Goal: Task Accomplishment & Management: Use online tool/utility

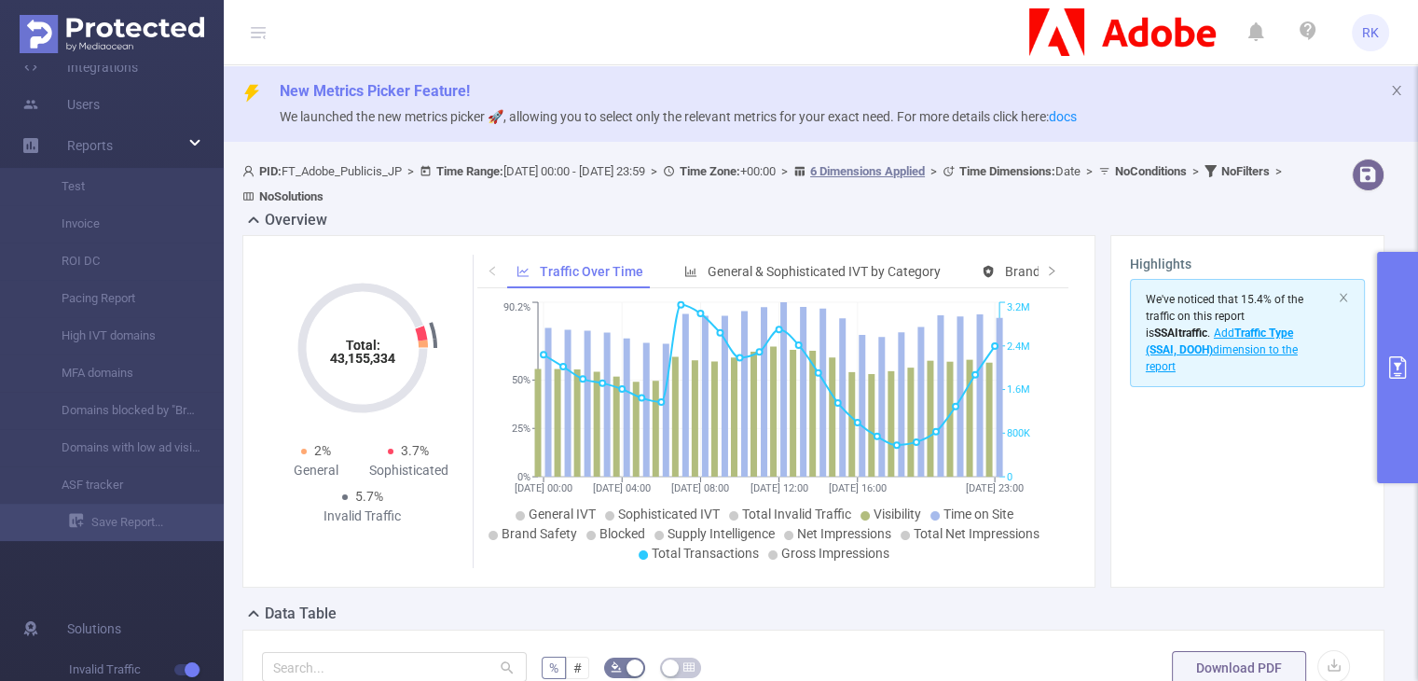
scroll to position [155, 0]
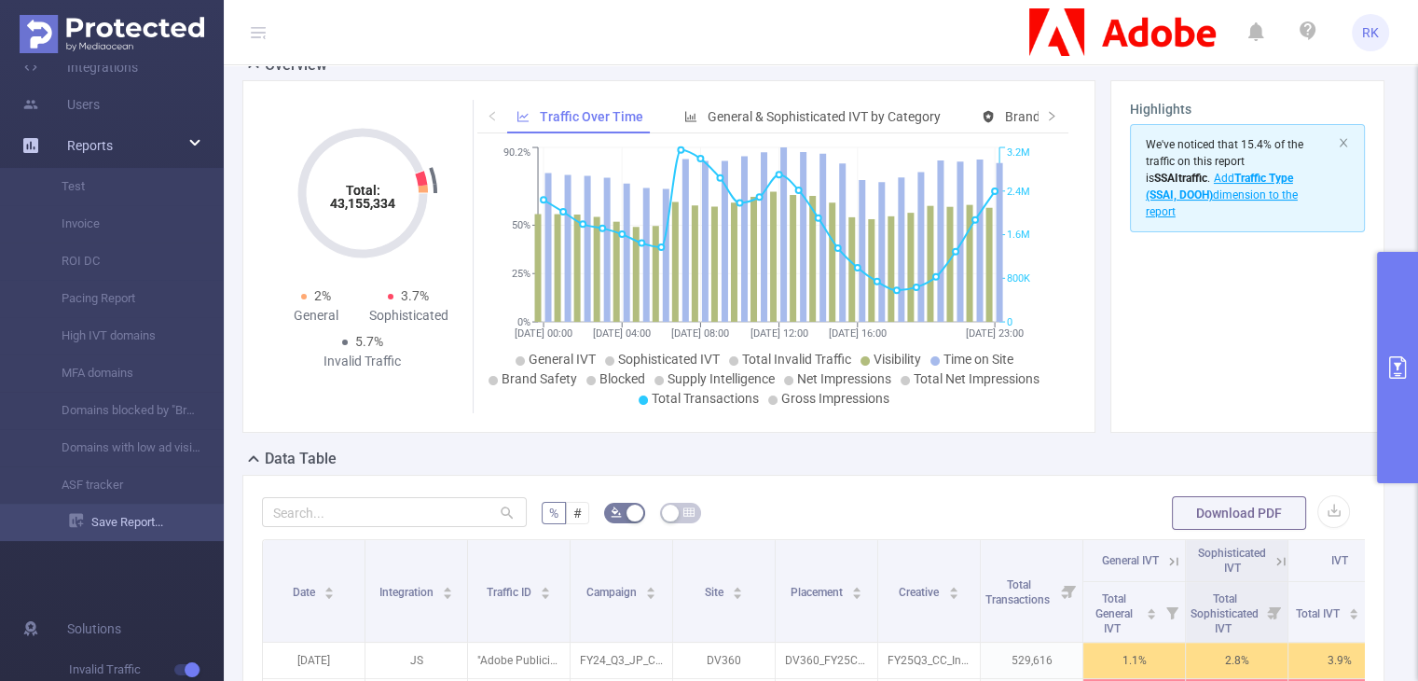
click at [149, 525] on link "Save Report..." at bounding box center [146, 521] width 155 height 37
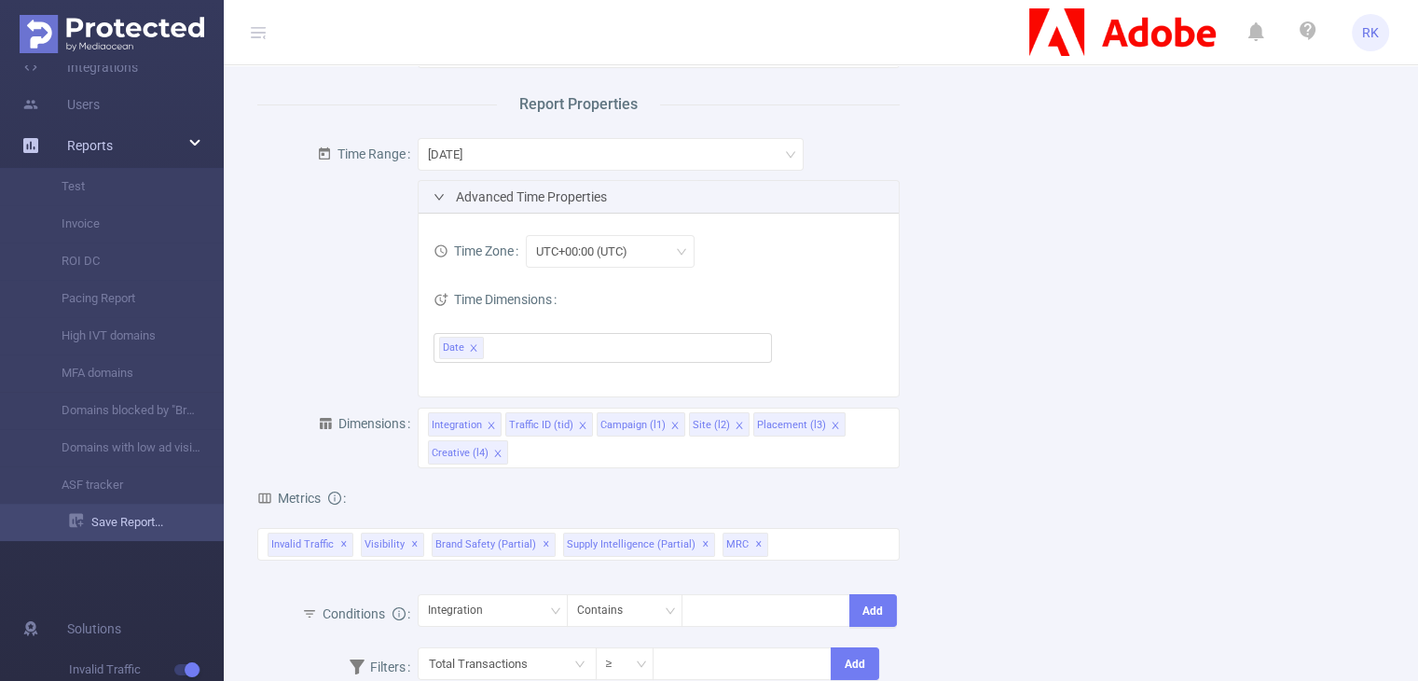
click at [149, 525] on link "Save Report..." at bounding box center [146, 521] width 155 height 37
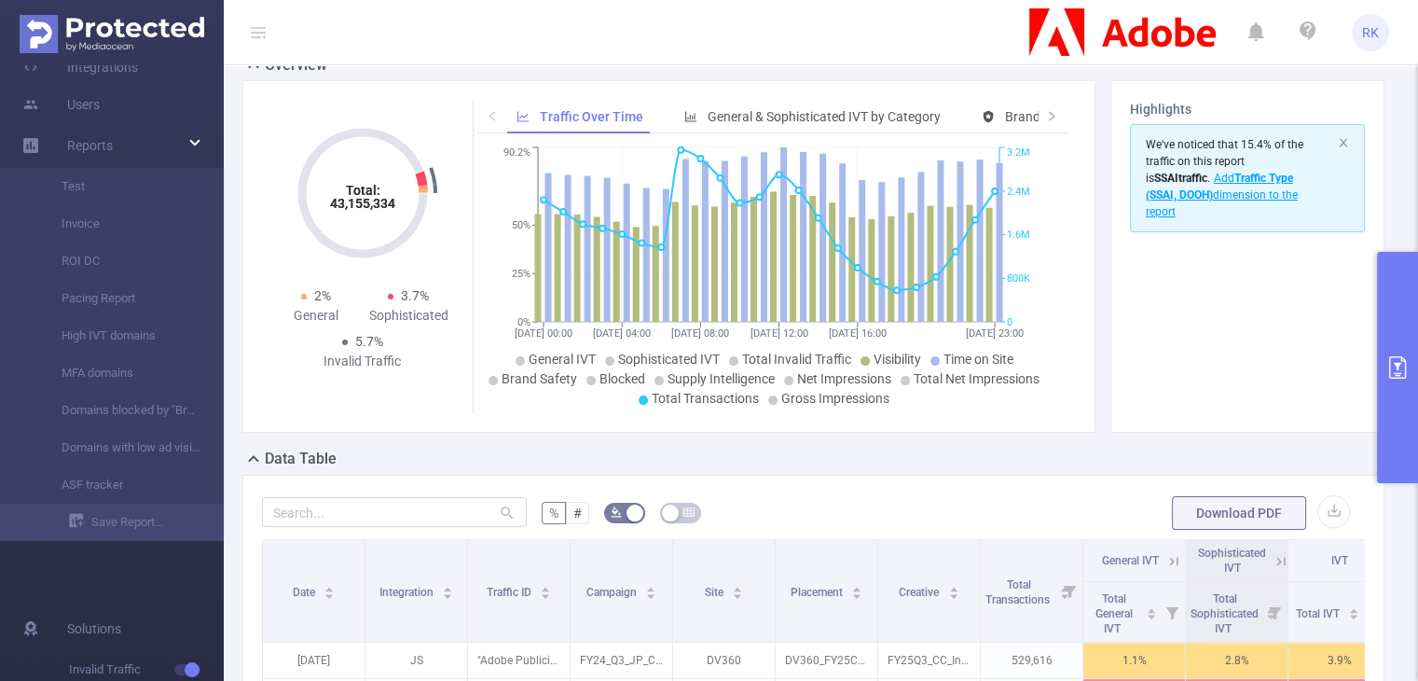
click at [1387, 299] on button "primary" at bounding box center [1397, 367] width 41 height 231
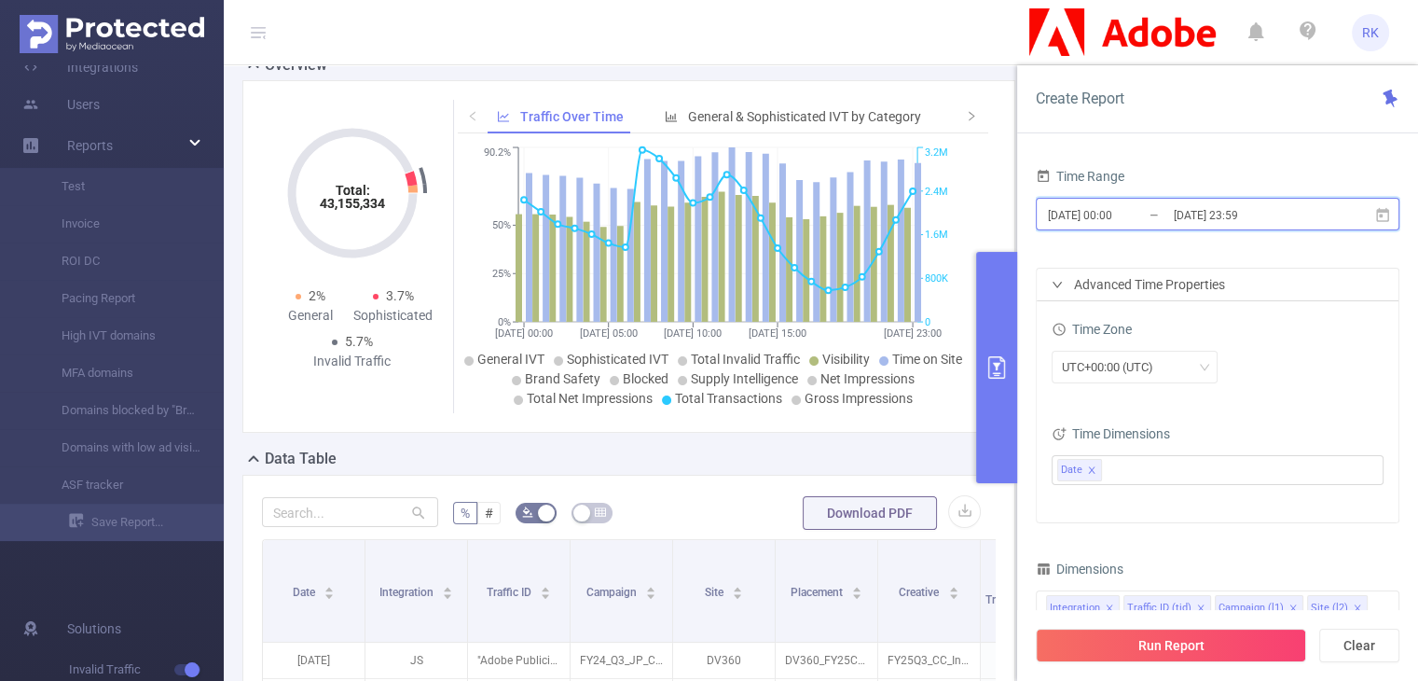
click at [1382, 210] on icon at bounding box center [1382, 214] width 13 height 14
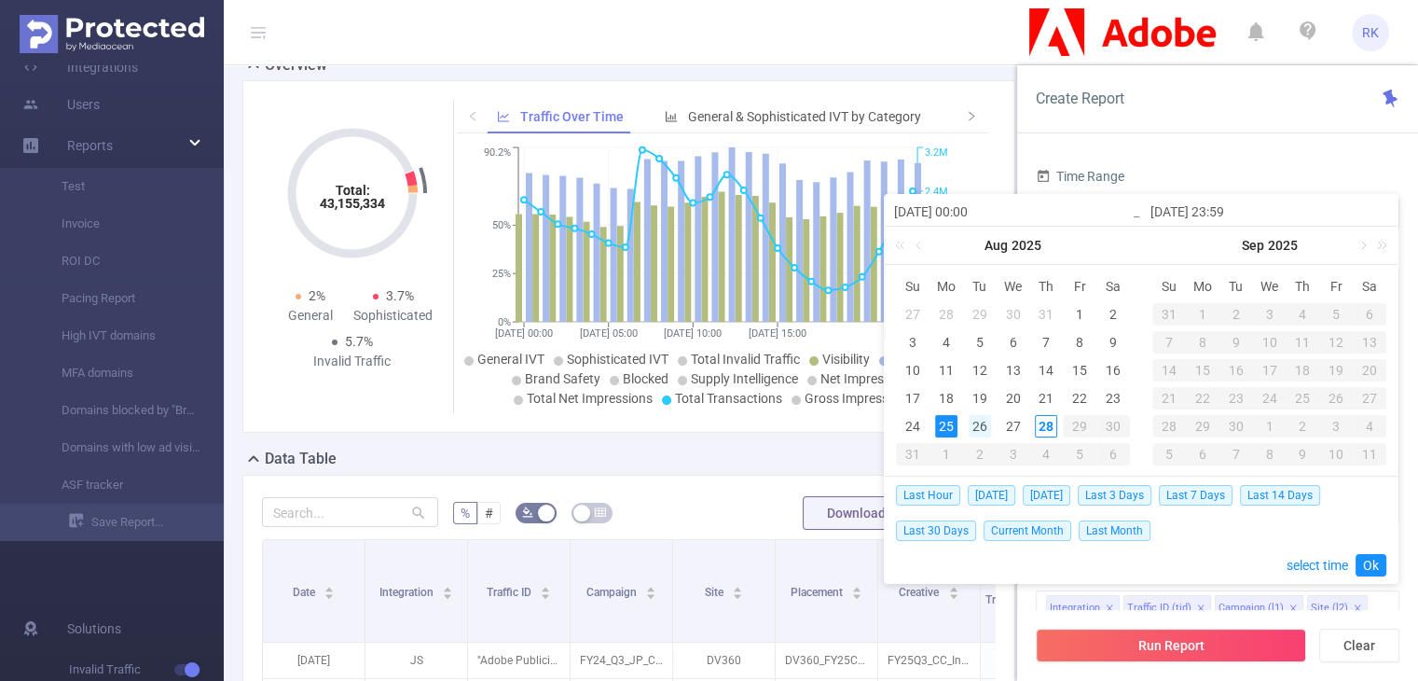
click at [976, 425] on div "26" at bounding box center [980, 426] width 22 height 22
type input "[DATE] 00:00"
type input "[DATE] 23:59"
type input "[DATE] 00:00"
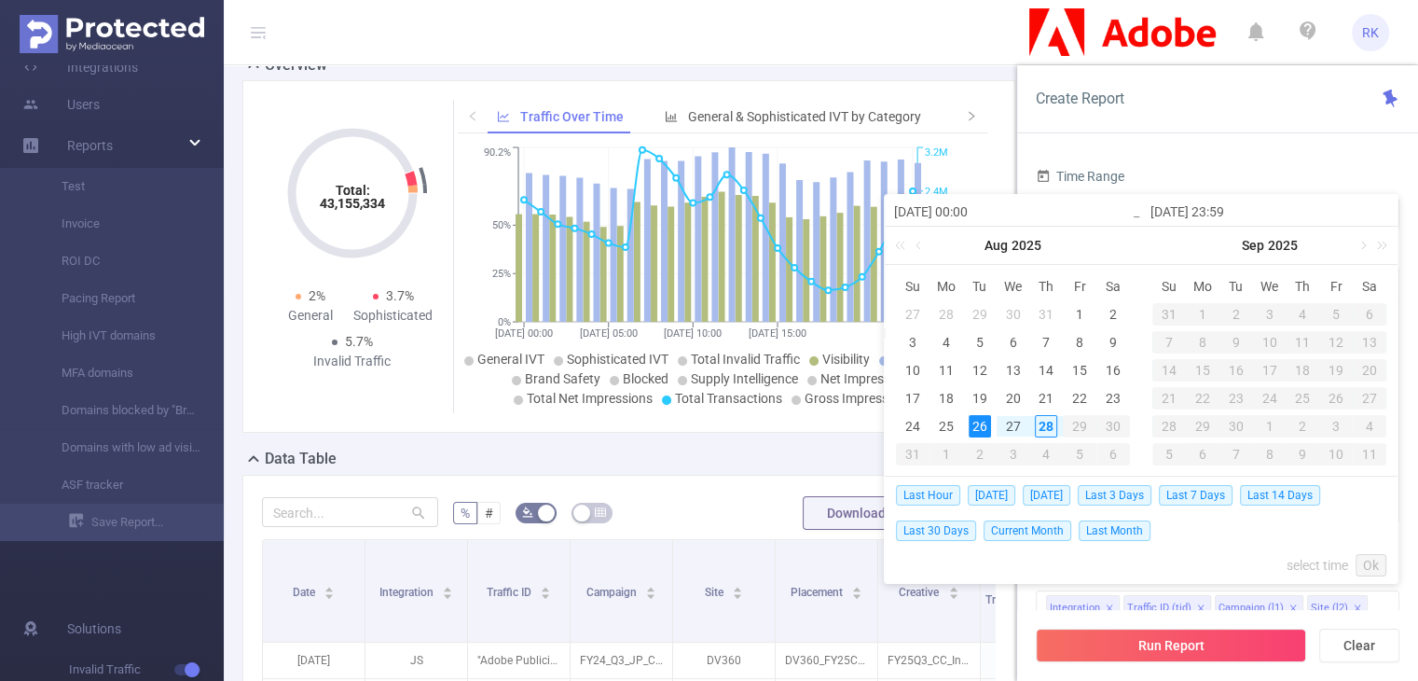
type input "[DATE] 23:59"
click at [1360, 565] on link "Ok" at bounding box center [1371, 565] width 31 height 22
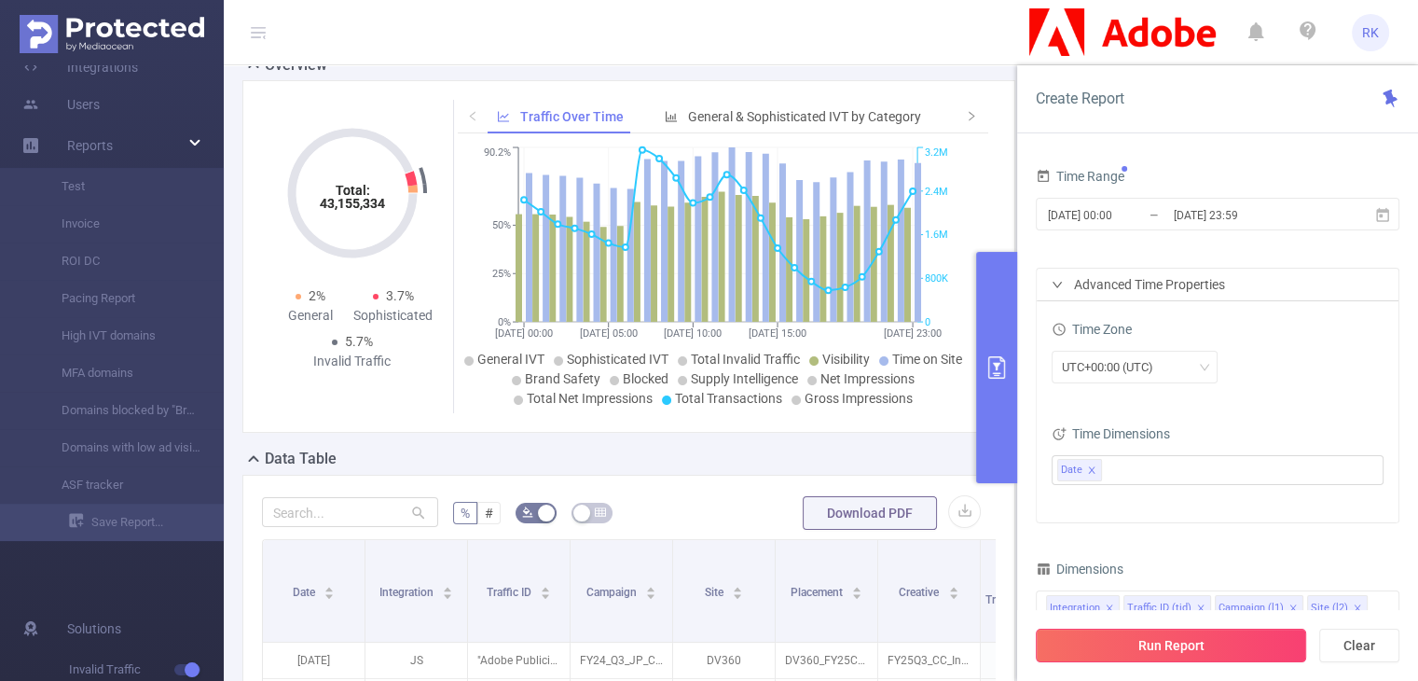
click at [1126, 635] on button "Run Report" at bounding box center [1171, 645] width 270 height 34
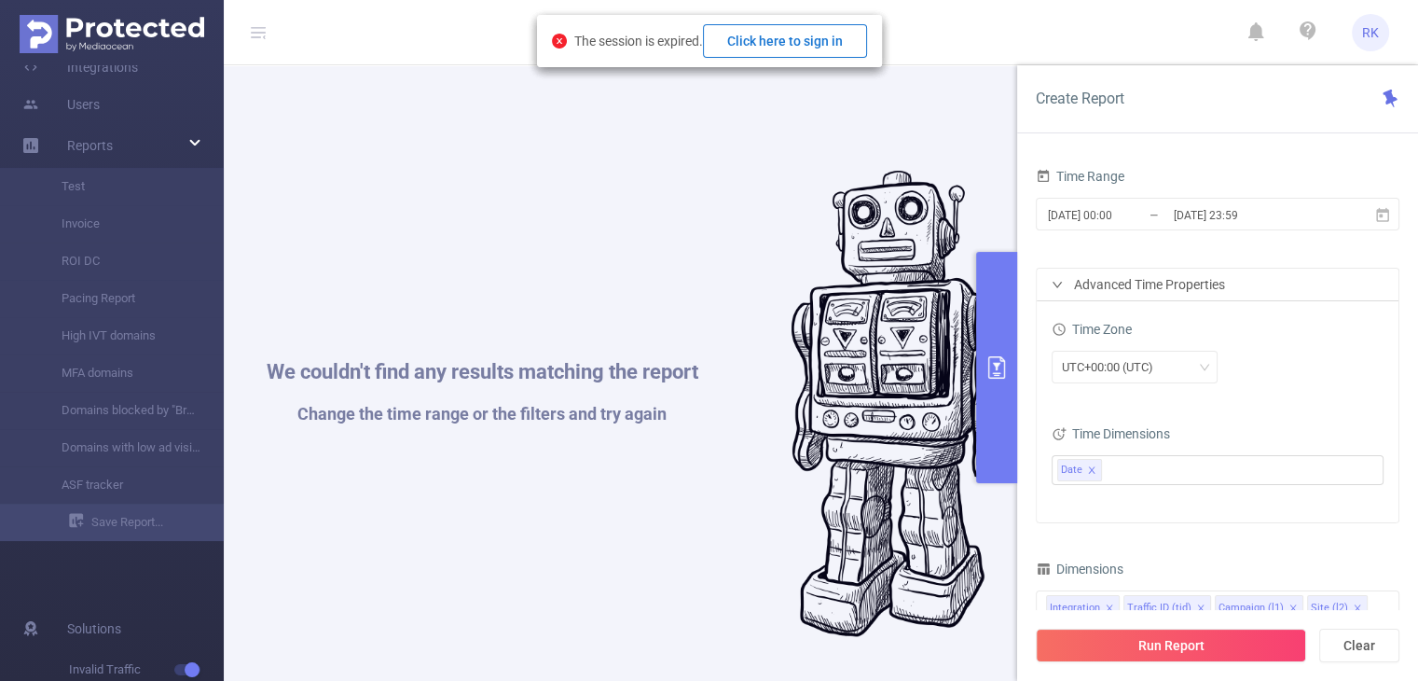
click at [775, 40] on button "Click here to sign in" at bounding box center [785, 41] width 164 height 34
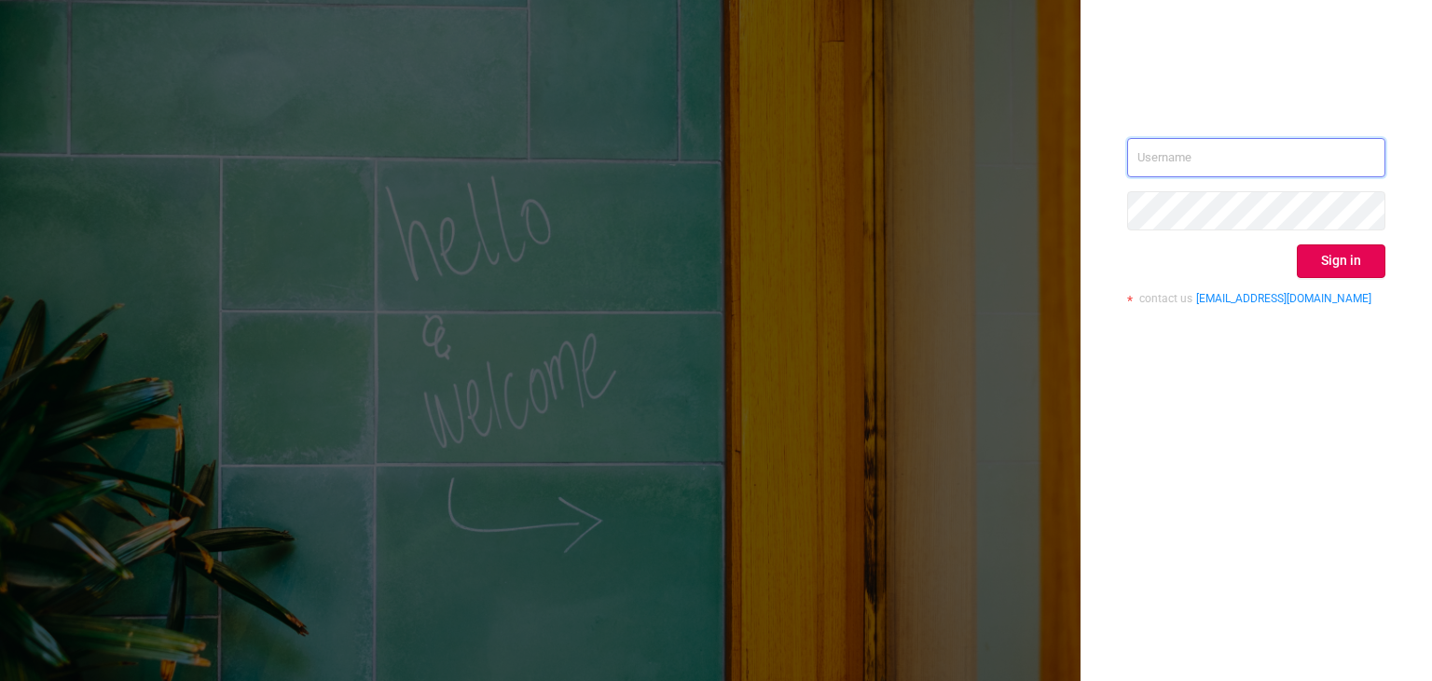
click at [1201, 154] on input "text" at bounding box center [1256, 157] width 258 height 39
click at [1201, 158] on input "text" at bounding box center [1256, 157] width 258 height 39
type input "ritesh.kumar@publicismedia.com"
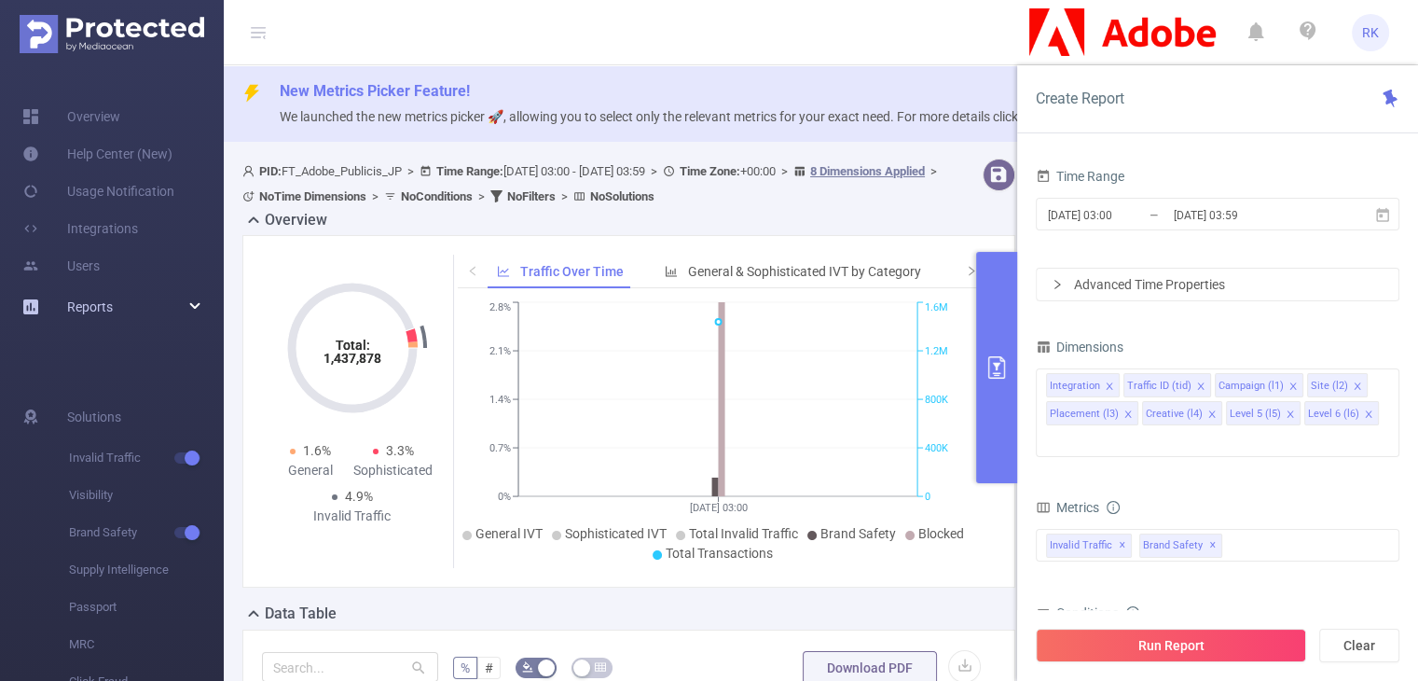
click at [131, 310] on div "Reports" at bounding box center [112, 306] width 224 height 37
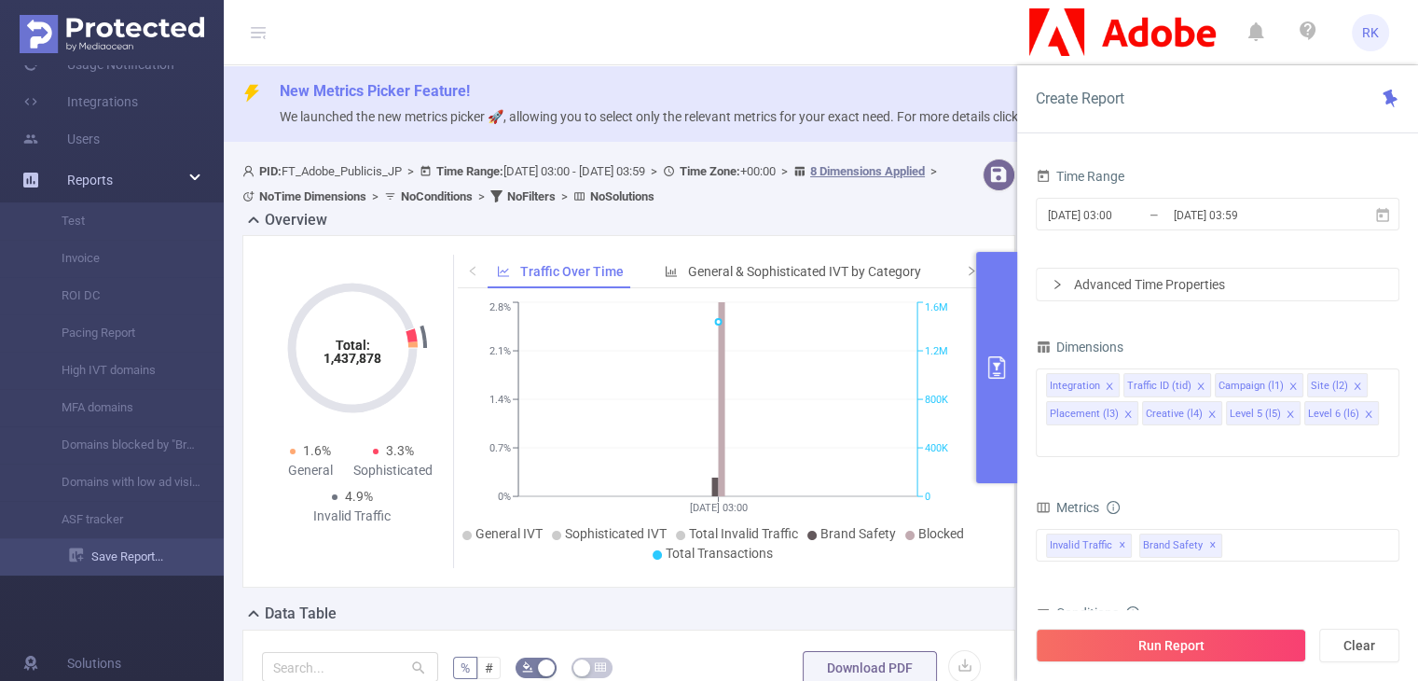
click at [171, 563] on link "Save Report..." at bounding box center [146, 556] width 155 height 37
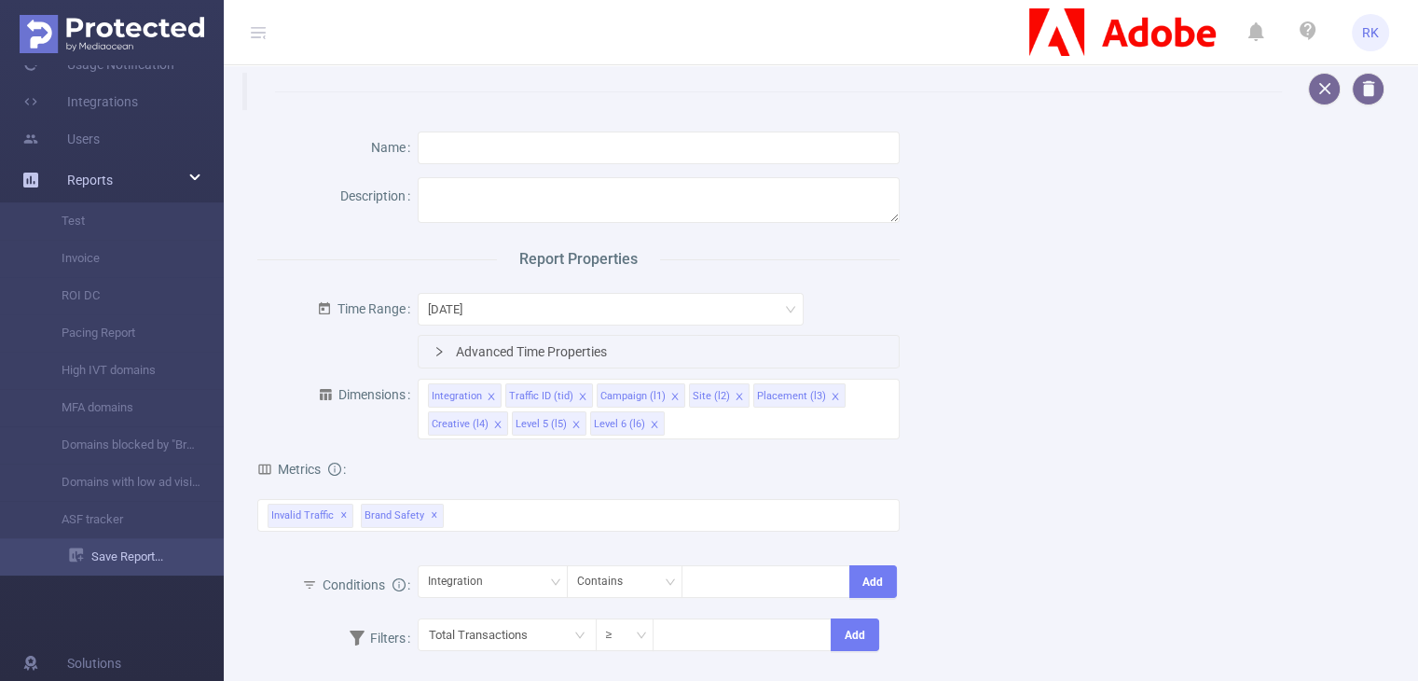
click at [114, 559] on link "Save Report..." at bounding box center [146, 556] width 155 height 37
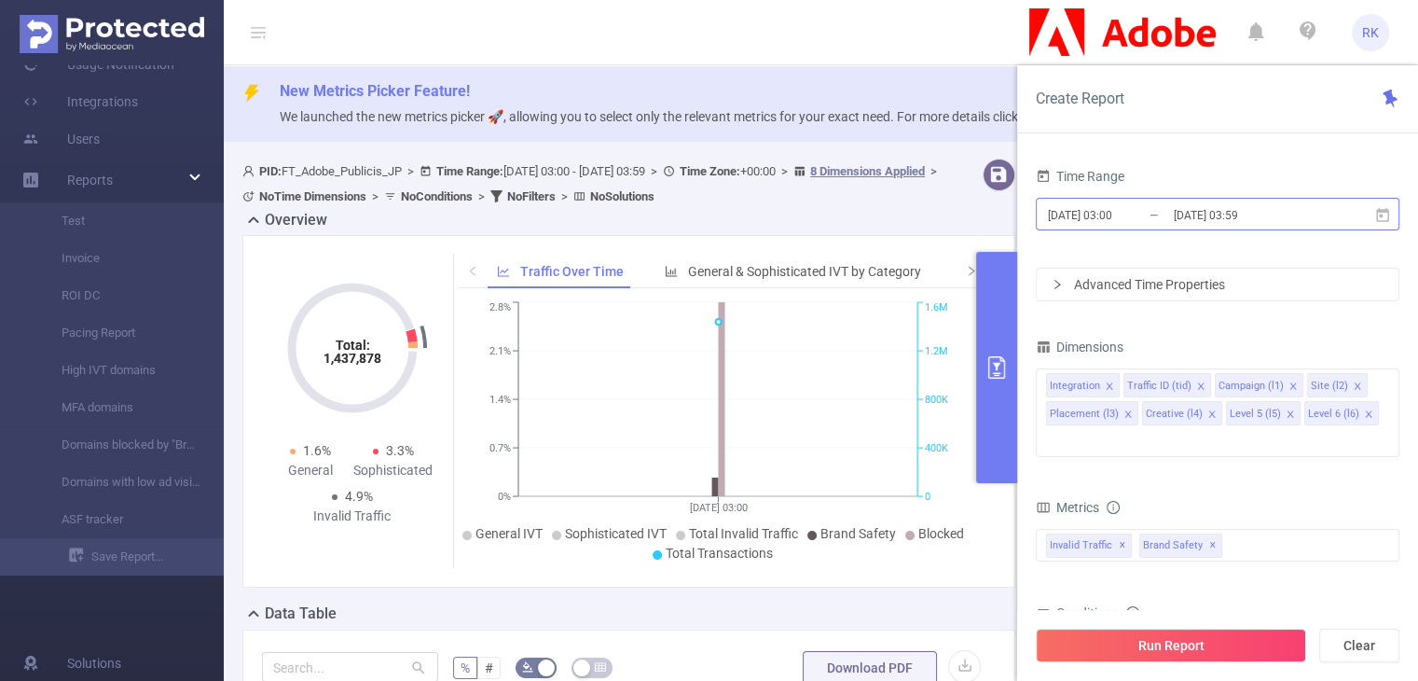
click at [1191, 213] on input "2025-08-28 03:59" at bounding box center [1247, 214] width 151 height 25
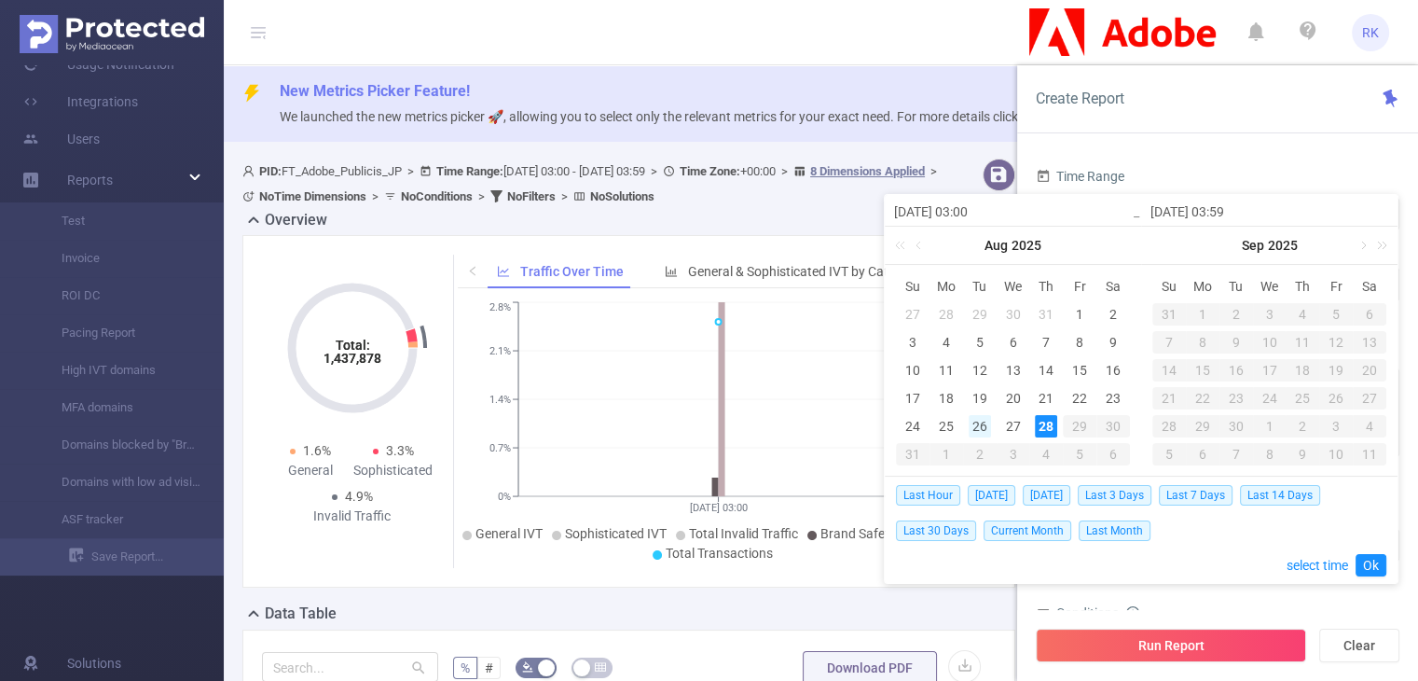
click at [981, 427] on div "26" at bounding box center [980, 426] width 22 height 22
type input "2025-08-26 03:00"
type input "2025-08-26 03:59"
type input "2025-08-26 03:00"
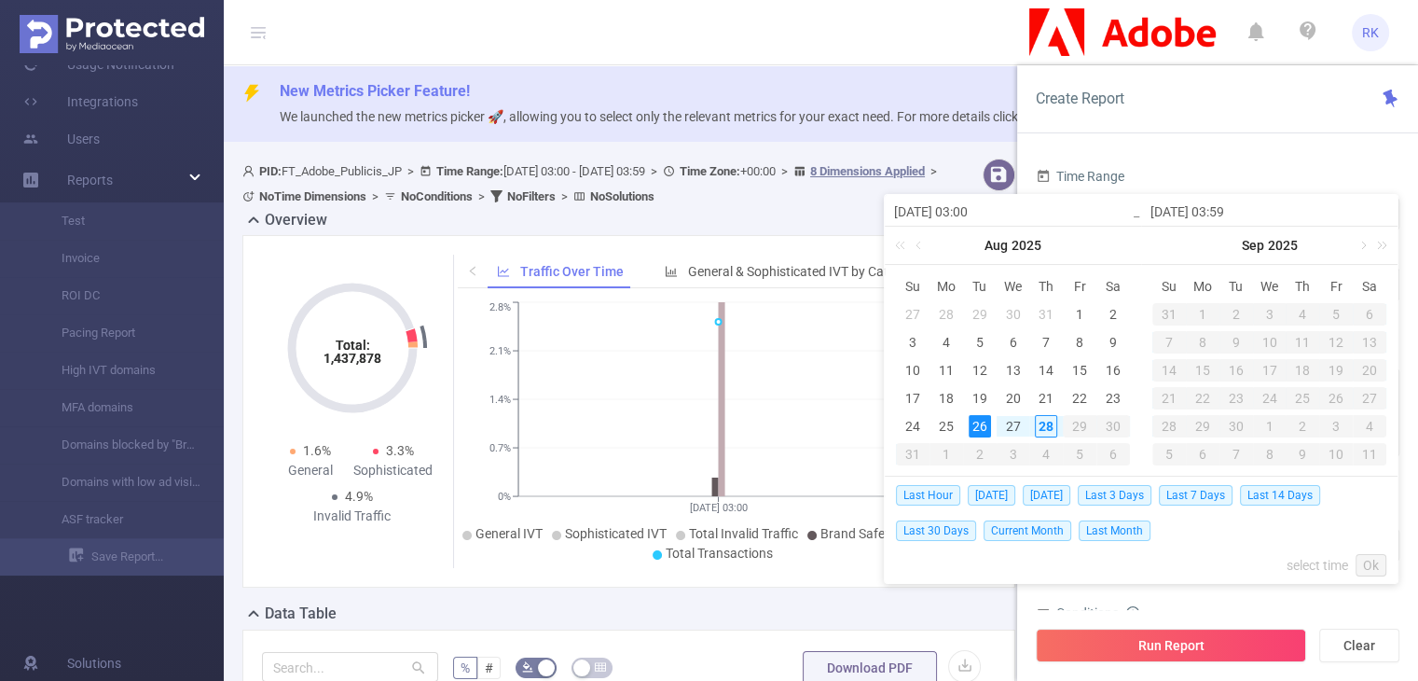
type input "2025-08-26 03:59"
click at [1369, 560] on link "Ok" at bounding box center [1371, 565] width 31 height 22
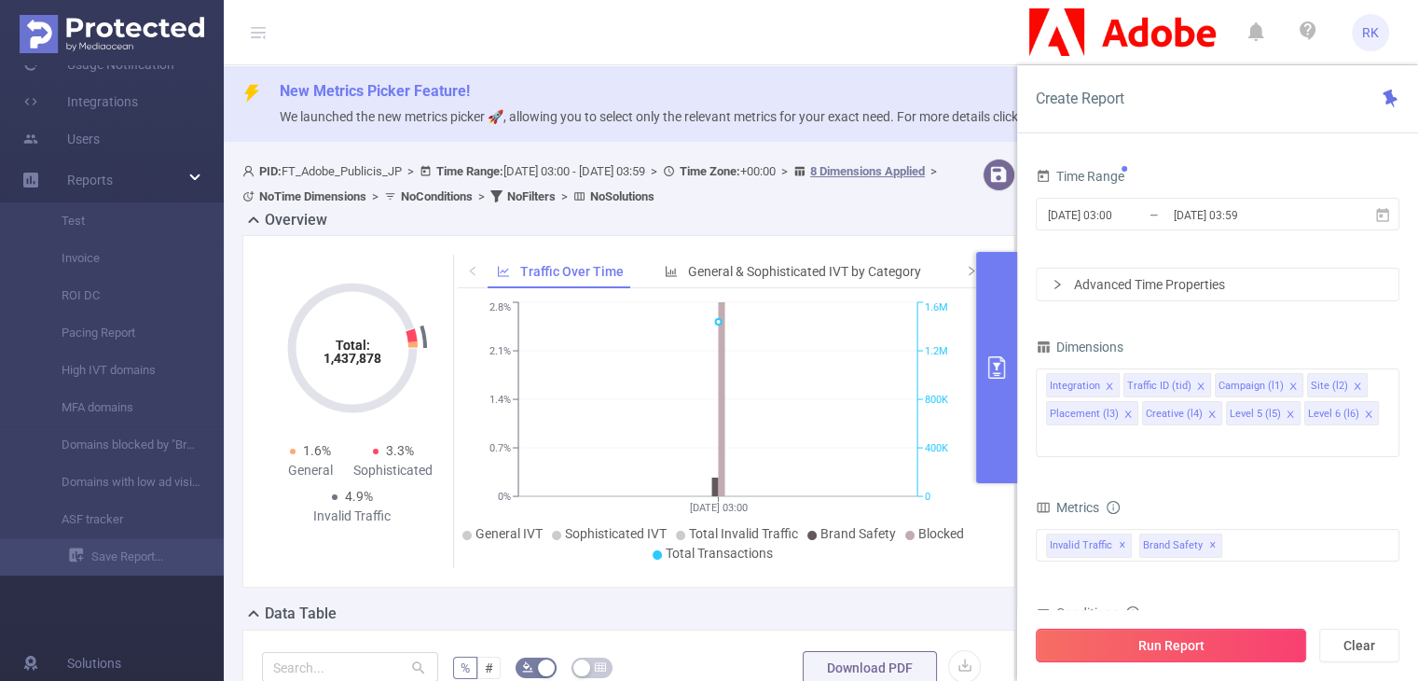
click at [1126, 634] on button "Run Report" at bounding box center [1171, 645] width 270 height 34
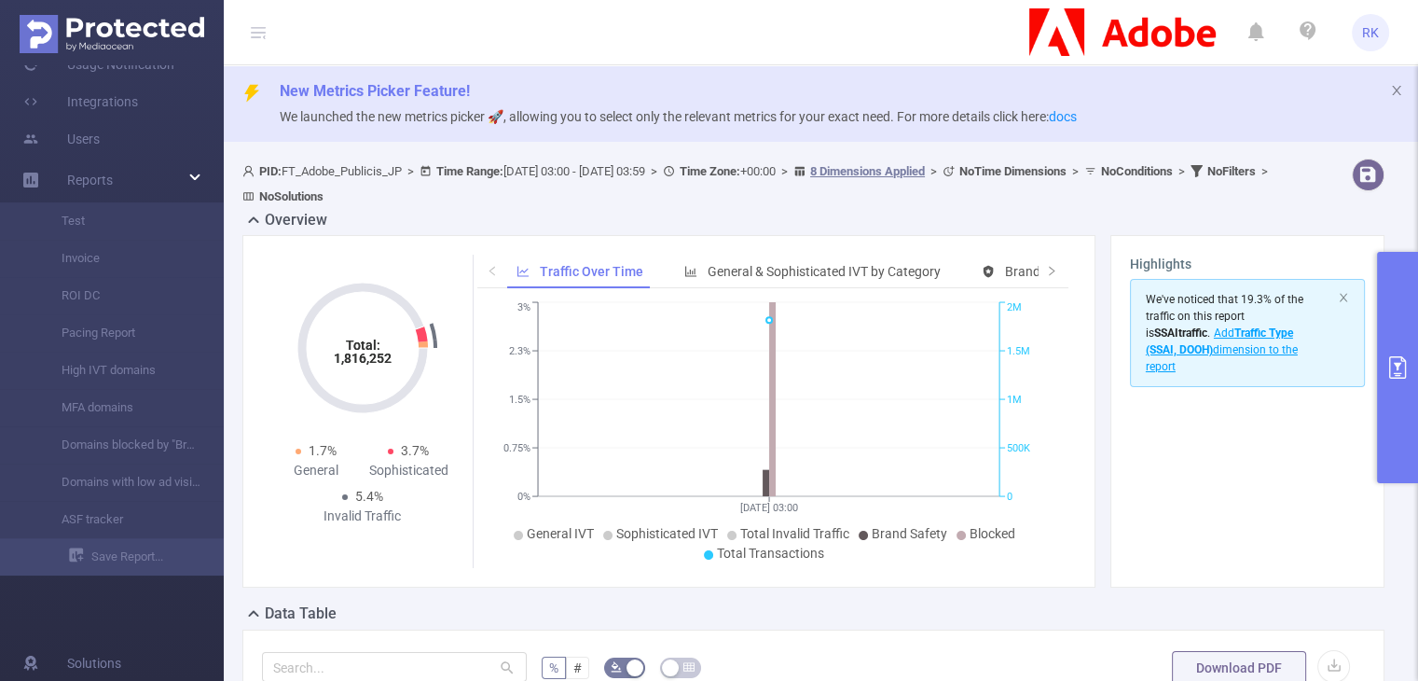
scroll to position [260, 0]
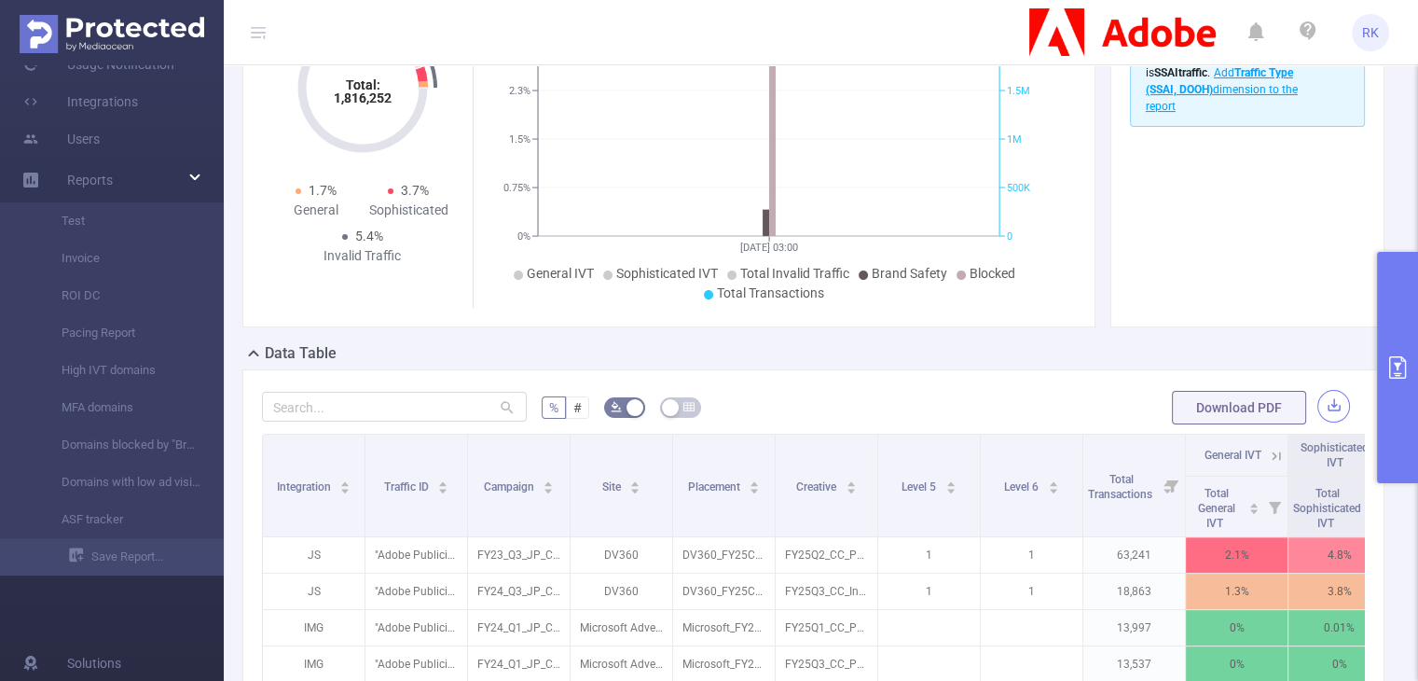
click at [1322, 409] on button "button" at bounding box center [1333, 406] width 33 height 33
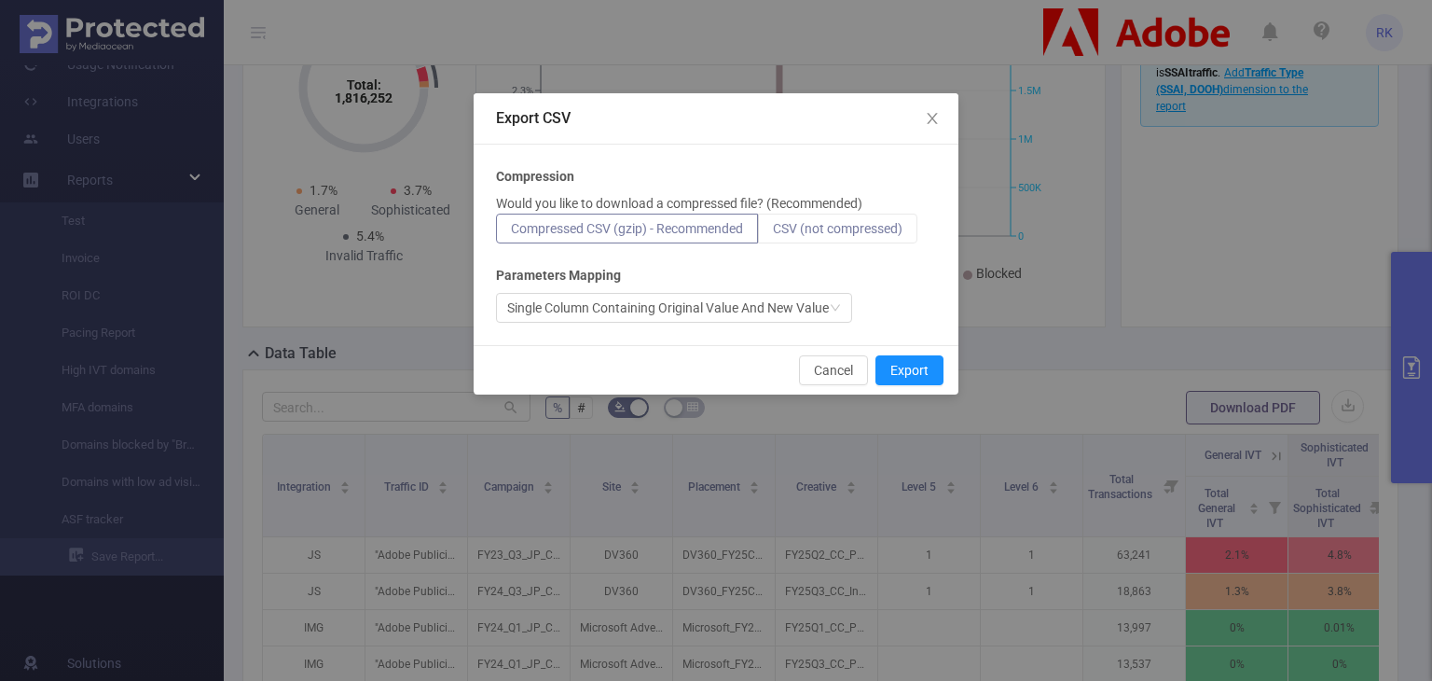
click at [858, 231] on span "CSV (not compressed)" at bounding box center [838, 228] width 130 height 15
click at [773, 233] on input "CSV (not compressed)" at bounding box center [773, 233] width 0 height 0
click at [914, 362] on button "Export" at bounding box center [909, 370] width 68 height 30
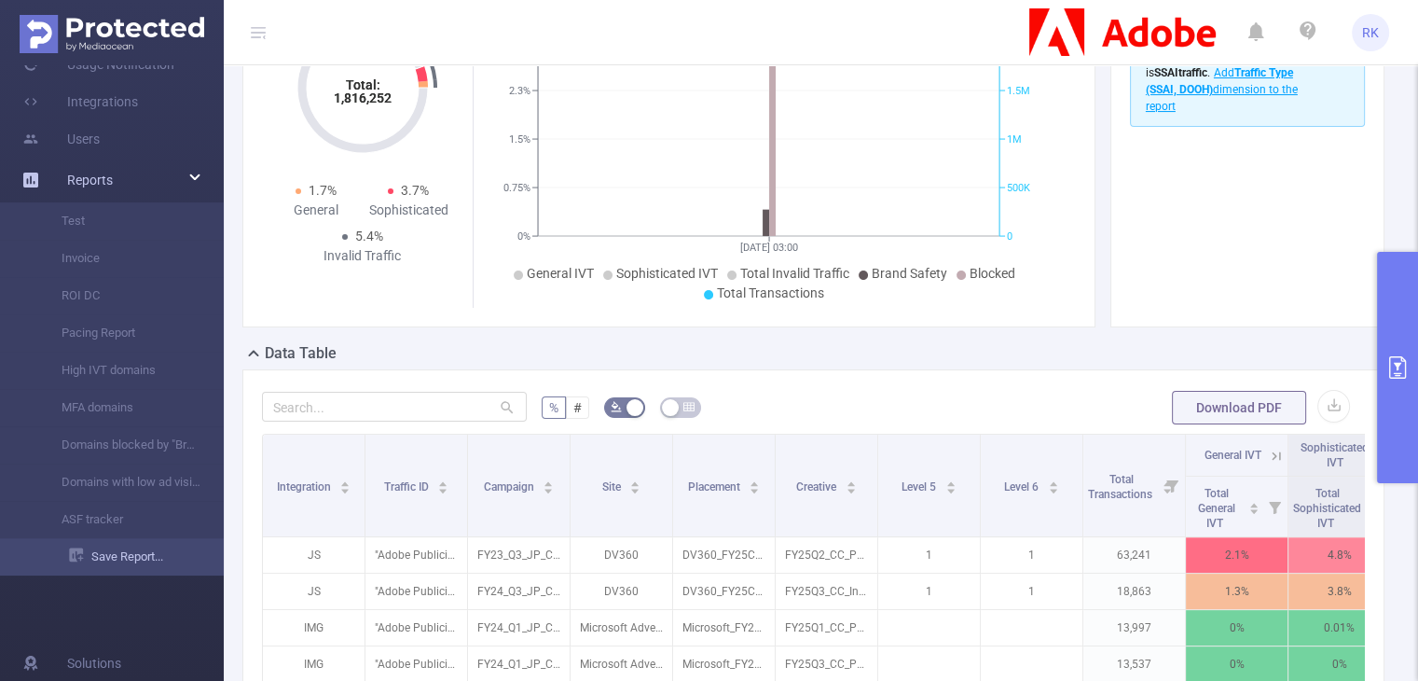
click at [133, 540] on link "Save Report..." at bounding box center [146, 556] width 155 height 37
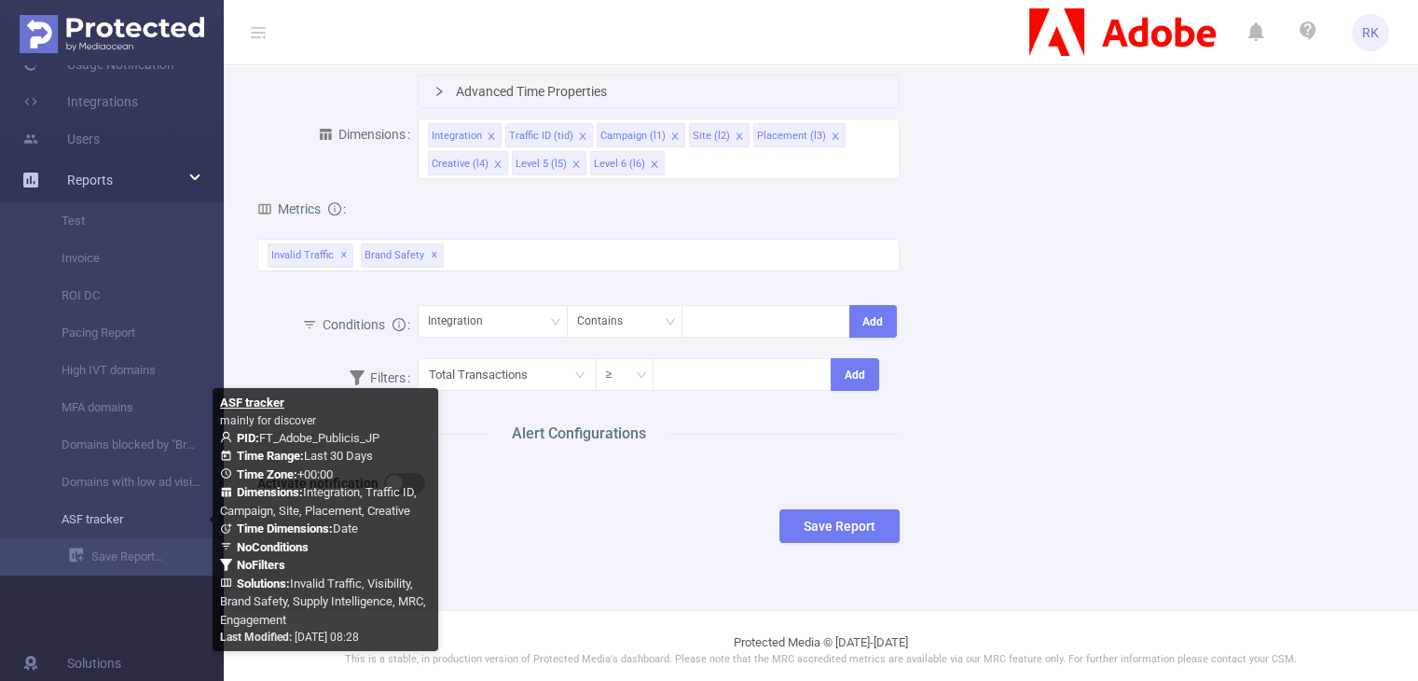
click at [103, 530] on link "ASF tracker" at bounding box center [119, 519] width 164 height 37
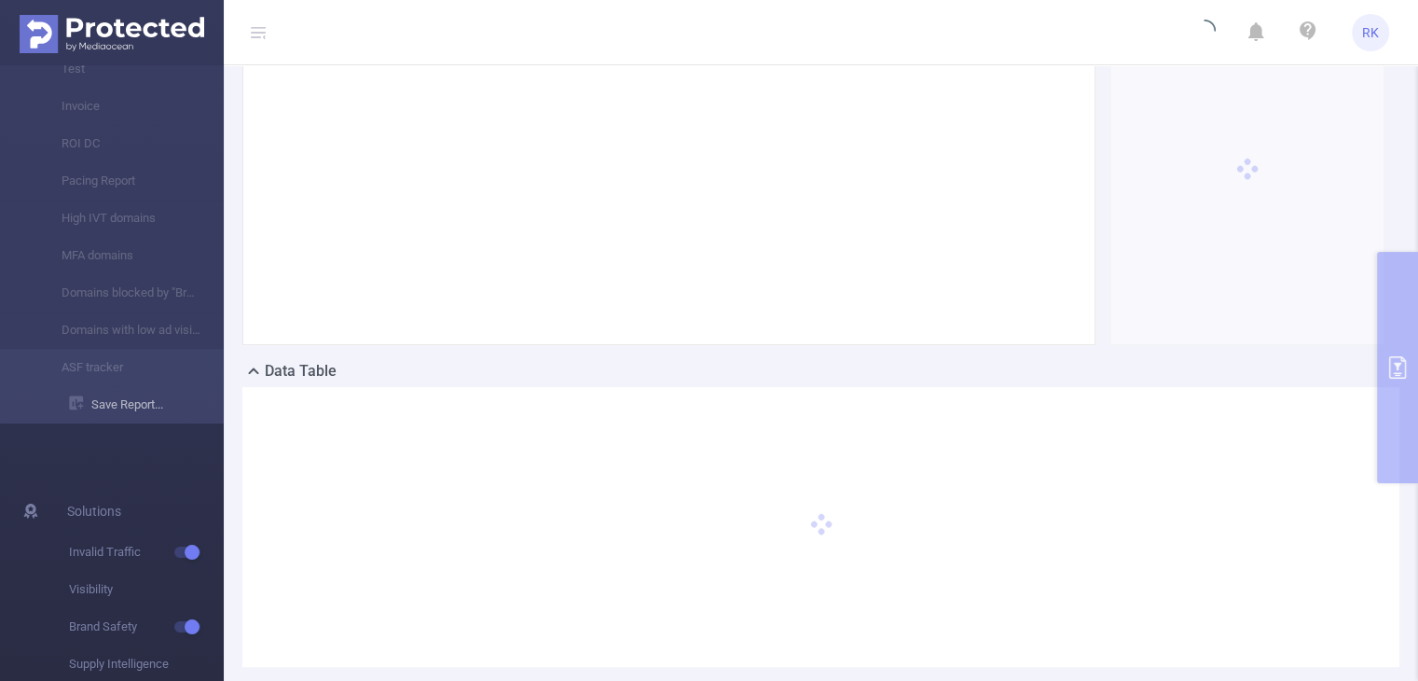
click at [131, 413] on li "Save Report..." at bounding box center [112, 404] width 224 height 37
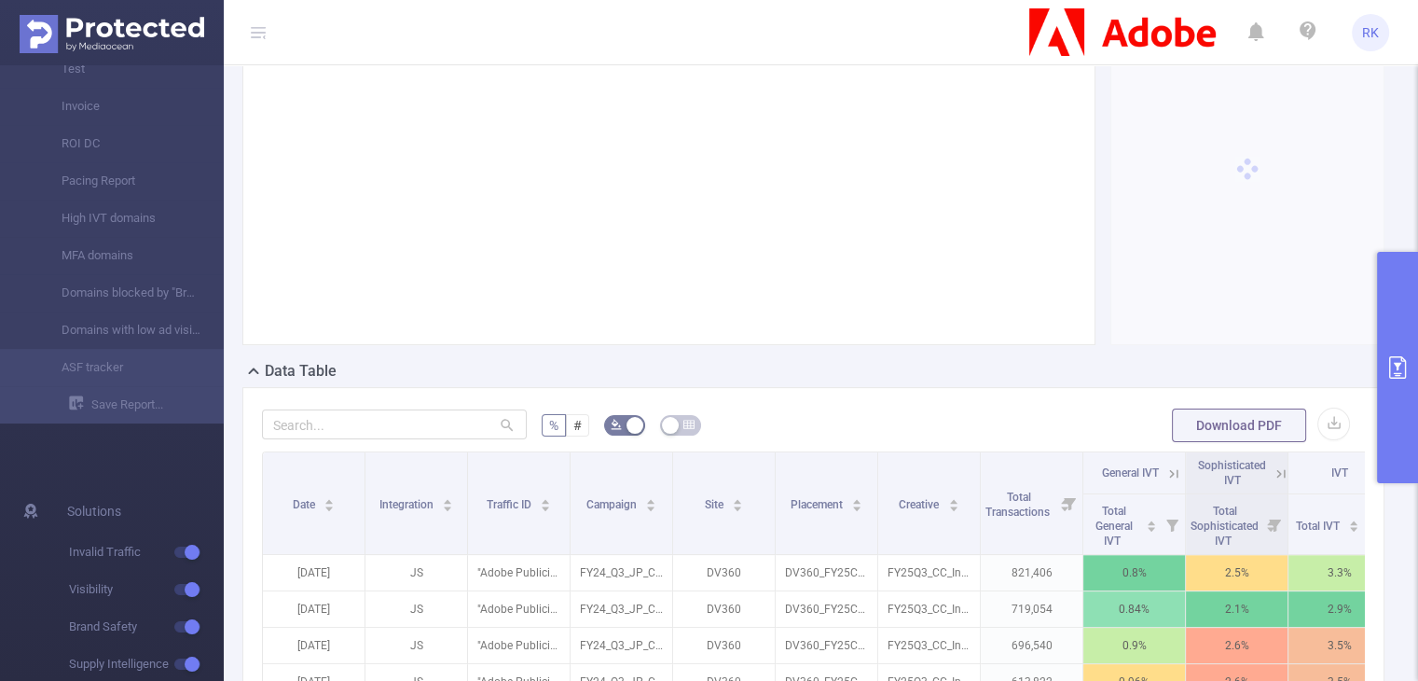
click at [1400, 356] on icon "primary" at bounding box center [1397, 367] width 17 height 22
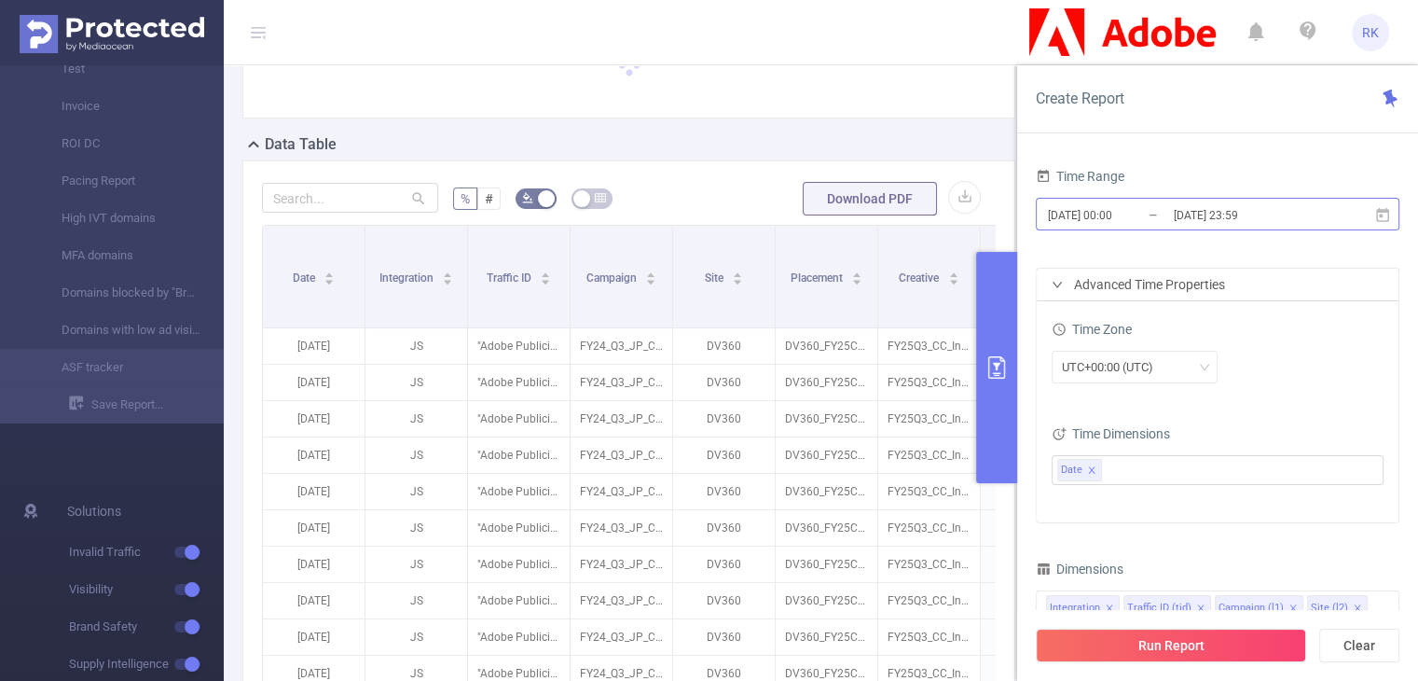
click at [1205, 217] on input "2025-08-27 23:59" at bounding box center [1247, 214] width 151 height 25
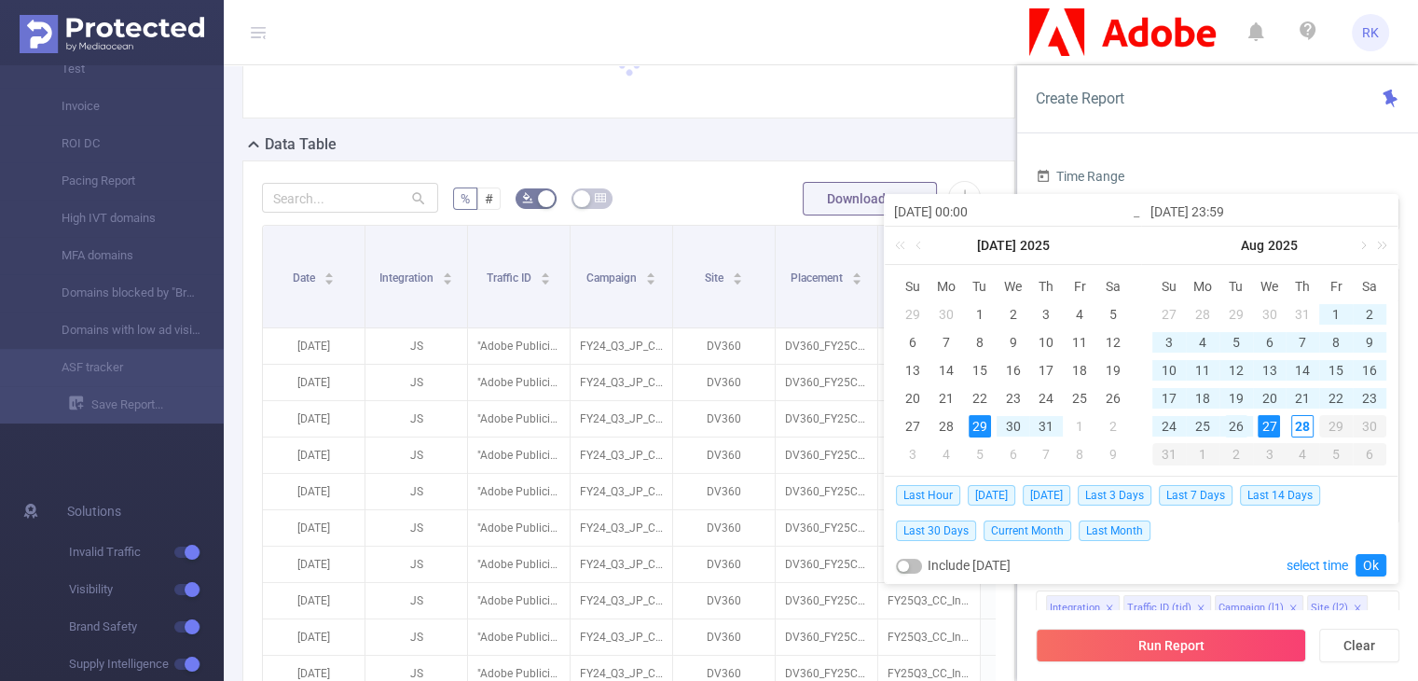
click at [1233, 422] on div "26" at bounding box center [1236, 426] width 22 height 22
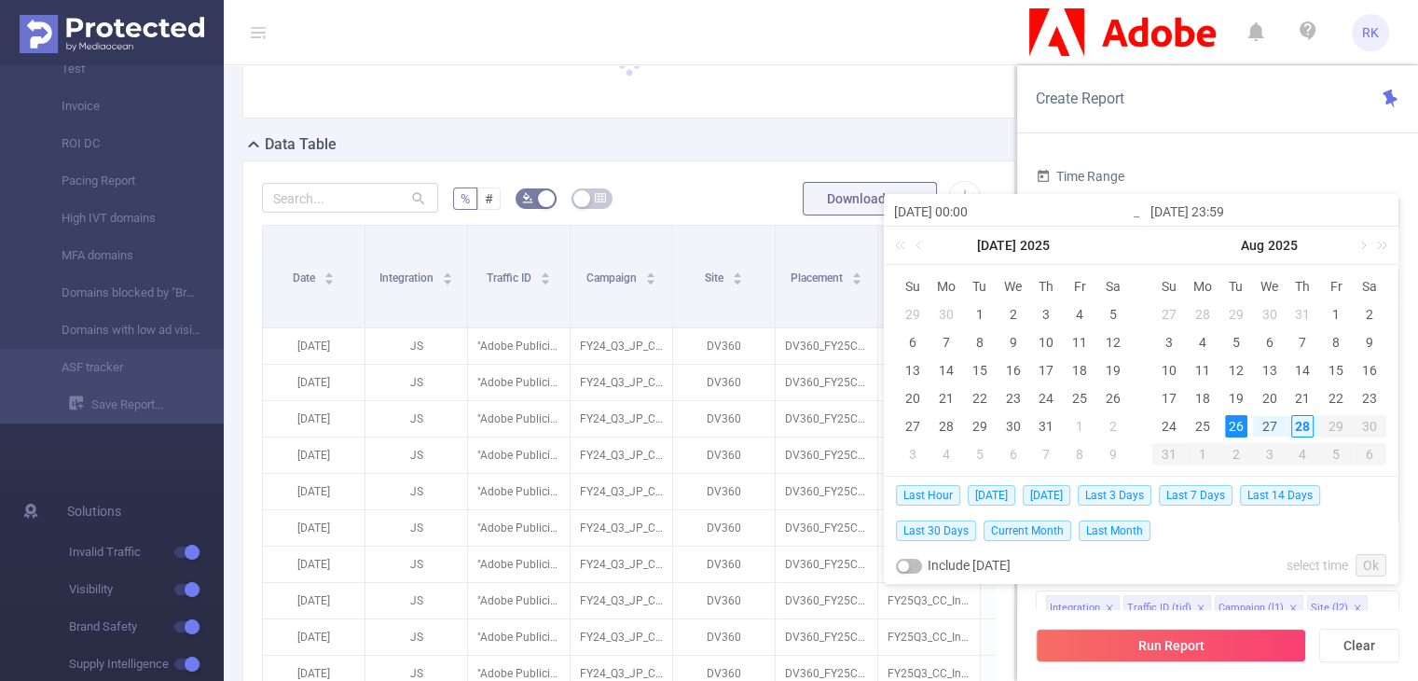
click at [1233, 422] on div "26" at bounding box center [1236, 426] width 22 height 22
type input "[DATE] 00:00"
type input "[DATE] 23:59"
type input "[DATE] 00:00"
type input "[DATE] 23:59"
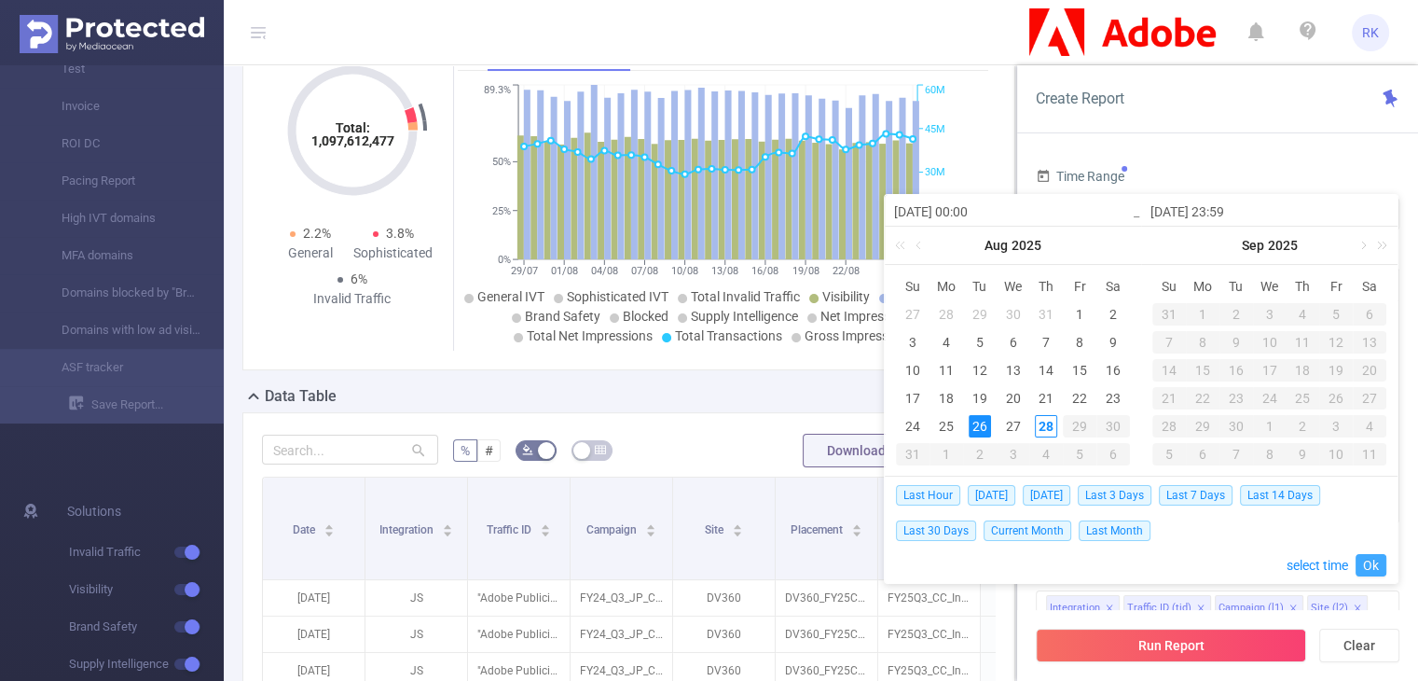
click at [1375, 560] on link "Ok" at bounding box center [1371, 565] width 31 height 22
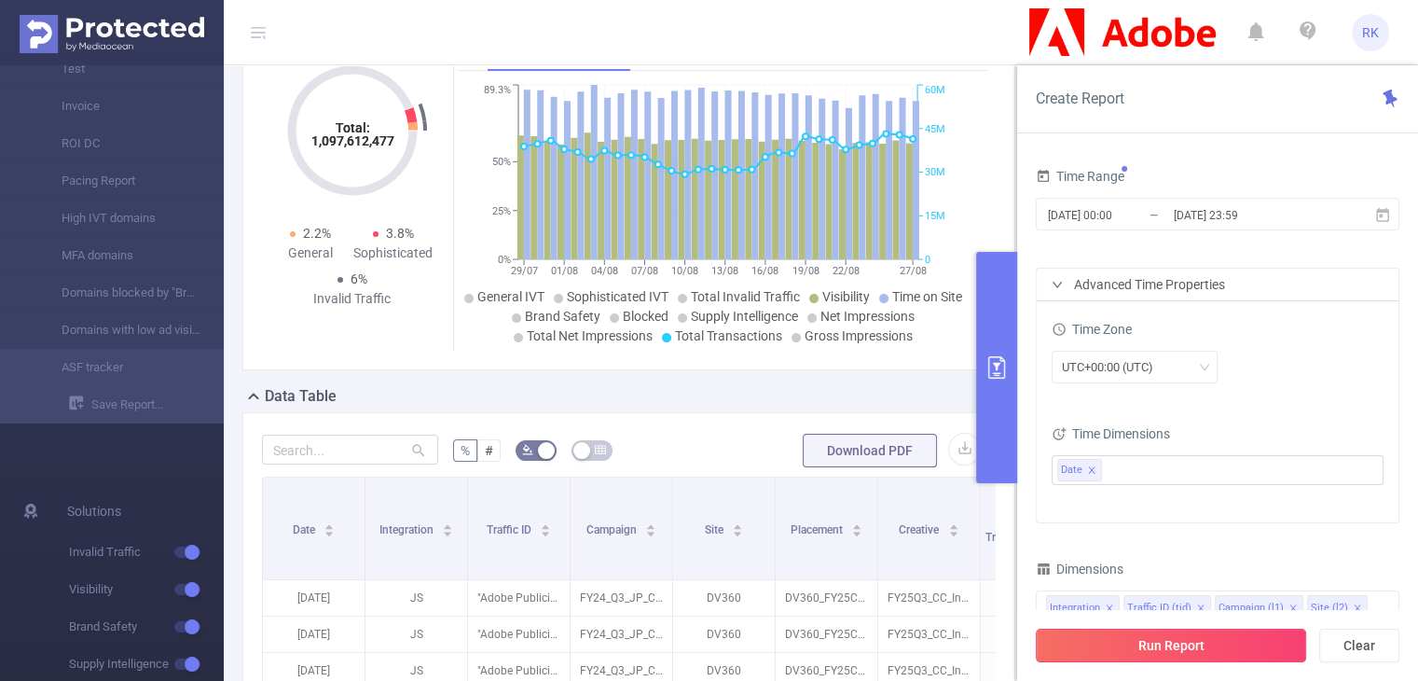
click at [1205, 637] on button "Run Report" at bounding box center [1171, 645] width 270 height 34
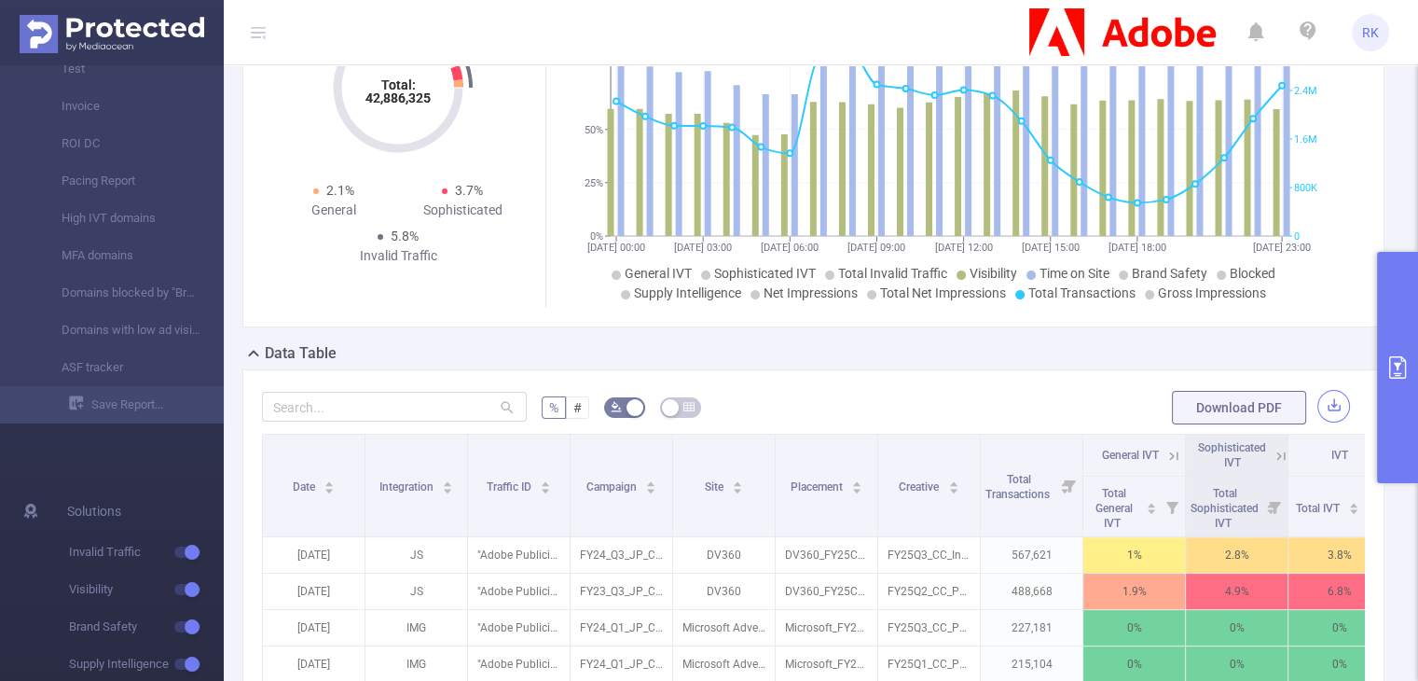
click at [1319, 404] on button "button" at bounding box center [1333, 406] width 33 height 33
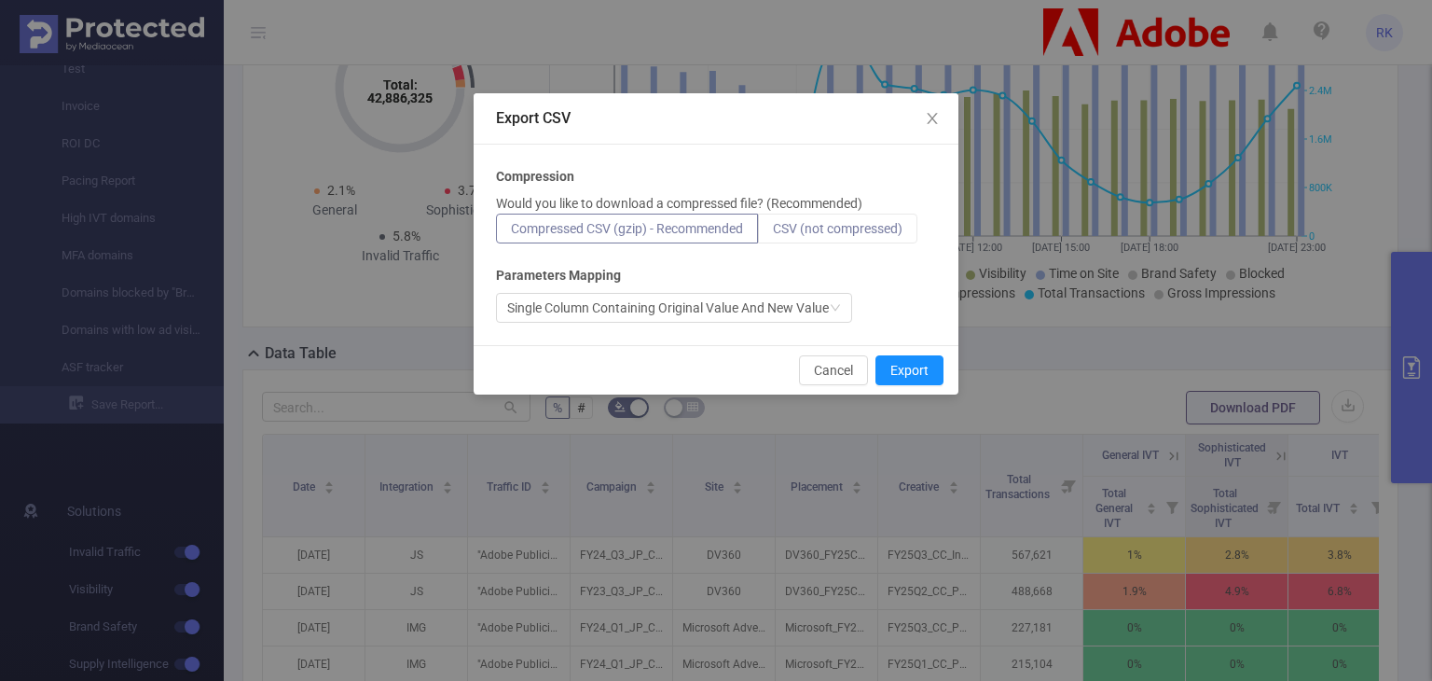
click at [901, 214] on label "CSV (not compressed)" at bounding box center [837, 228] width 159 height 30
click at [773, 233] on input "CSV (not compressed)" at bounding box center [773, 233] width 0 height 0
click at [904, 363] on button "Export" at bounding box center [909, 370] width 68 height 30
